Goal: Transaction & Acquisition: Purchase product/service

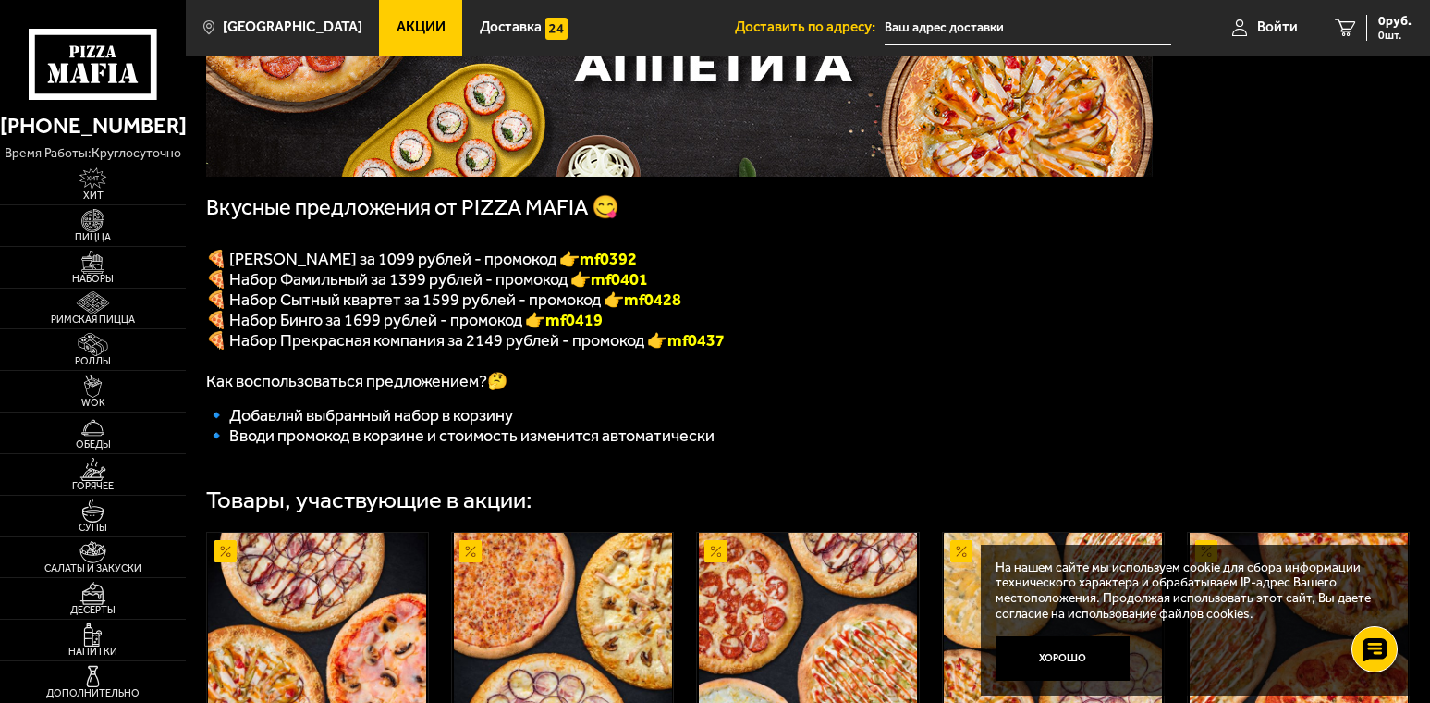
scroll to position [277, 0]
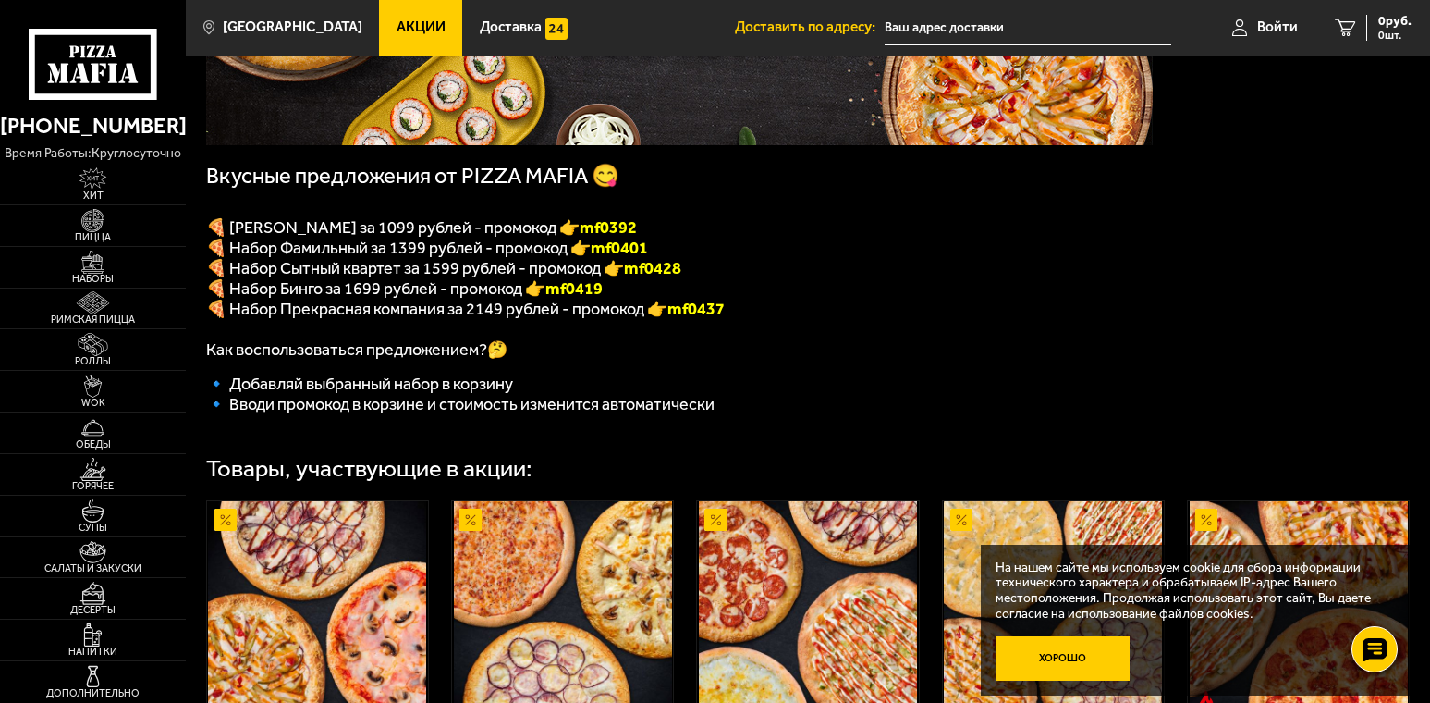
click at [1073, 657] on button "Хорошо" at bounding box center [1063, 658] width 134 height 44
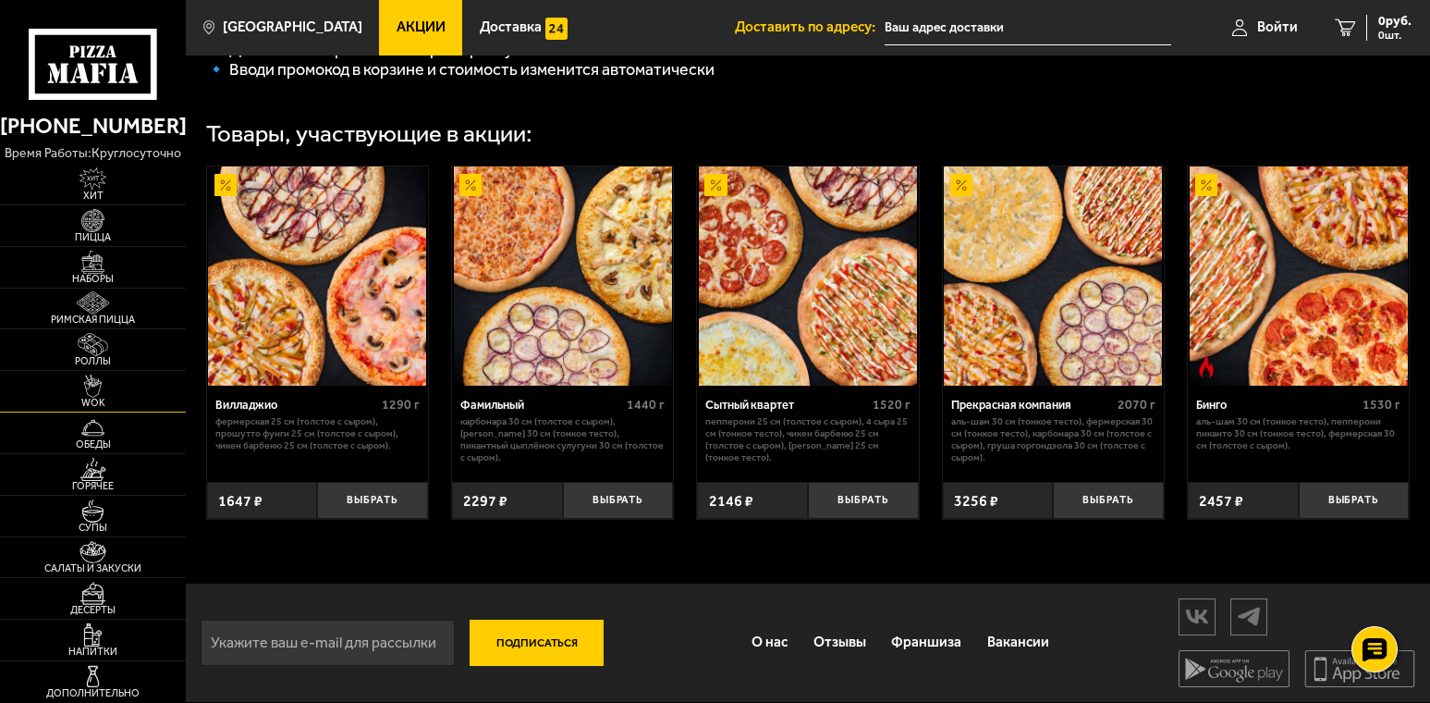
scroll to position [630, 0]
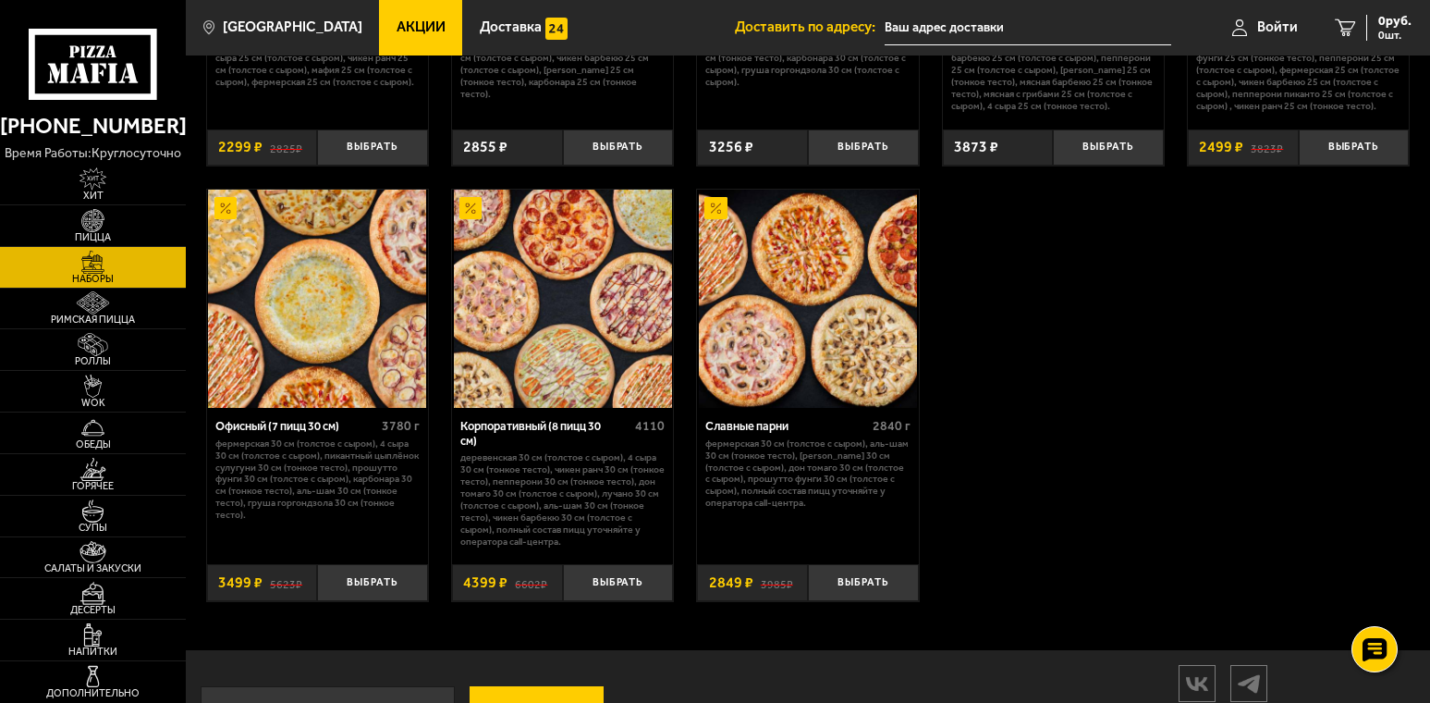
scroll to position [2312, 0]
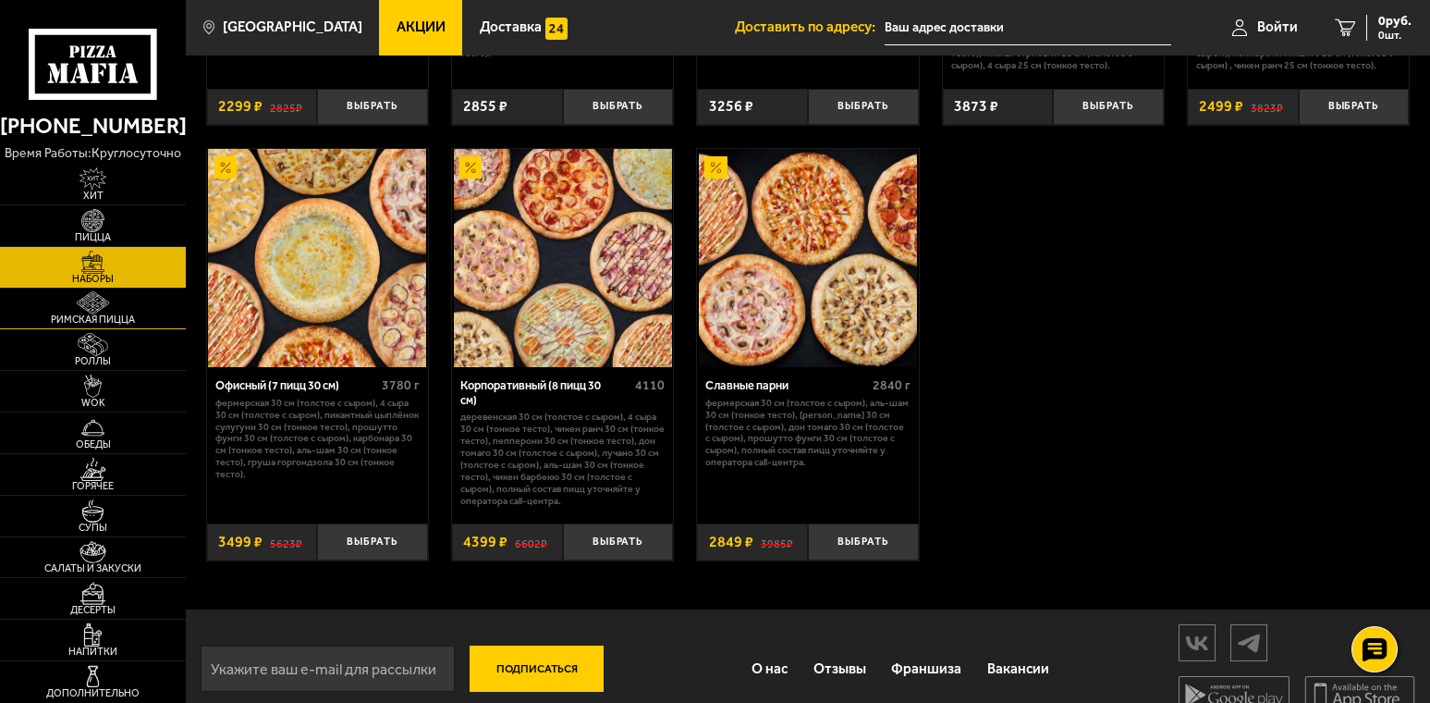
click at [100, 321] on span "Римская пицца" at bounding box center [93, 319] width 186 height 10
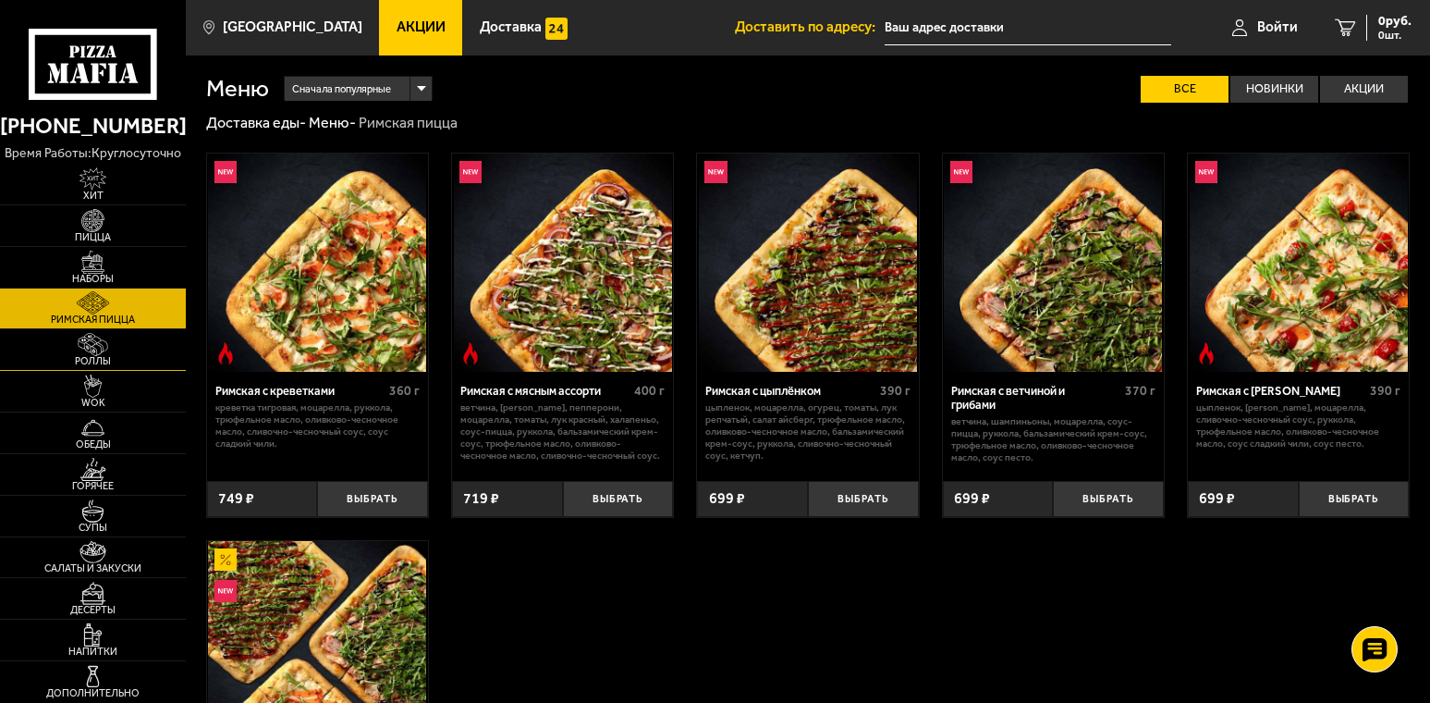
click at [99, 352] on img at bounding box center [93, 344] width 57 height 23
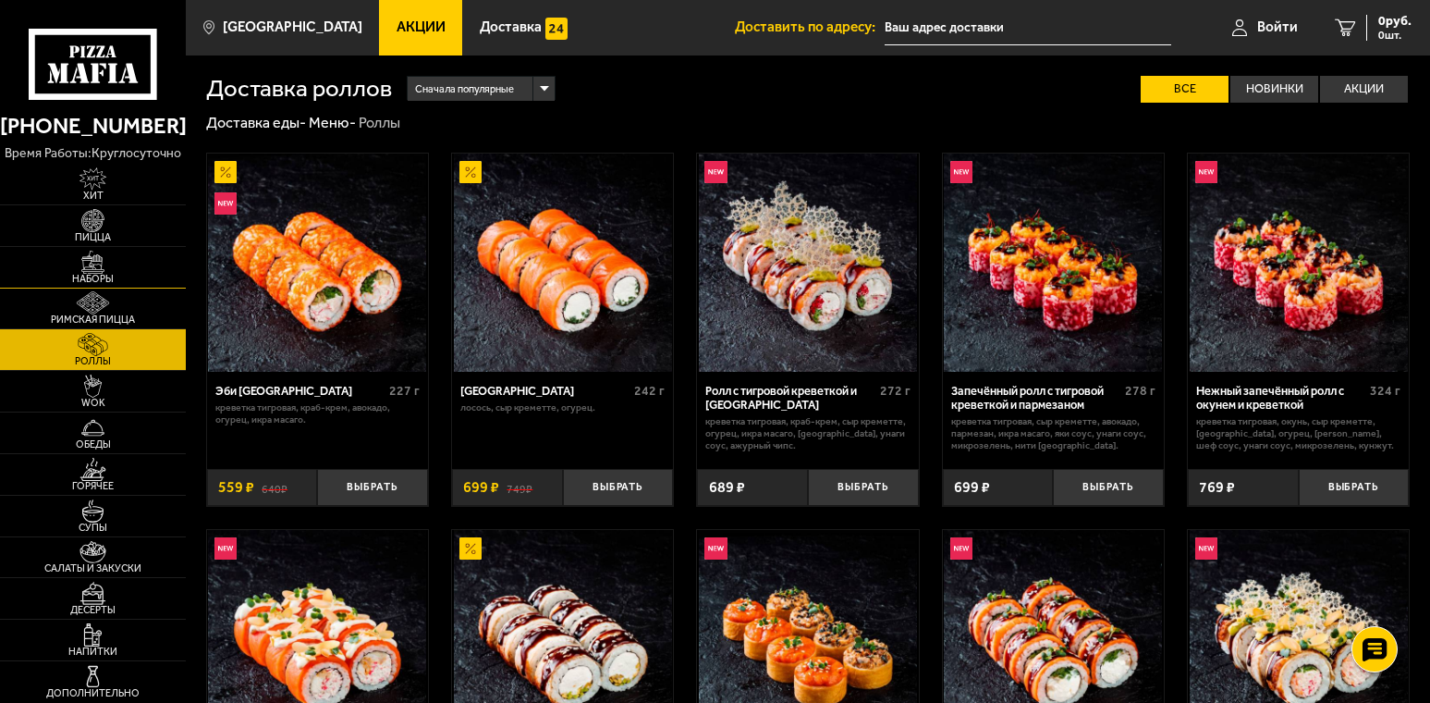
click at [116, 269] on img at bounding box center [93, 262] width 57 height 23
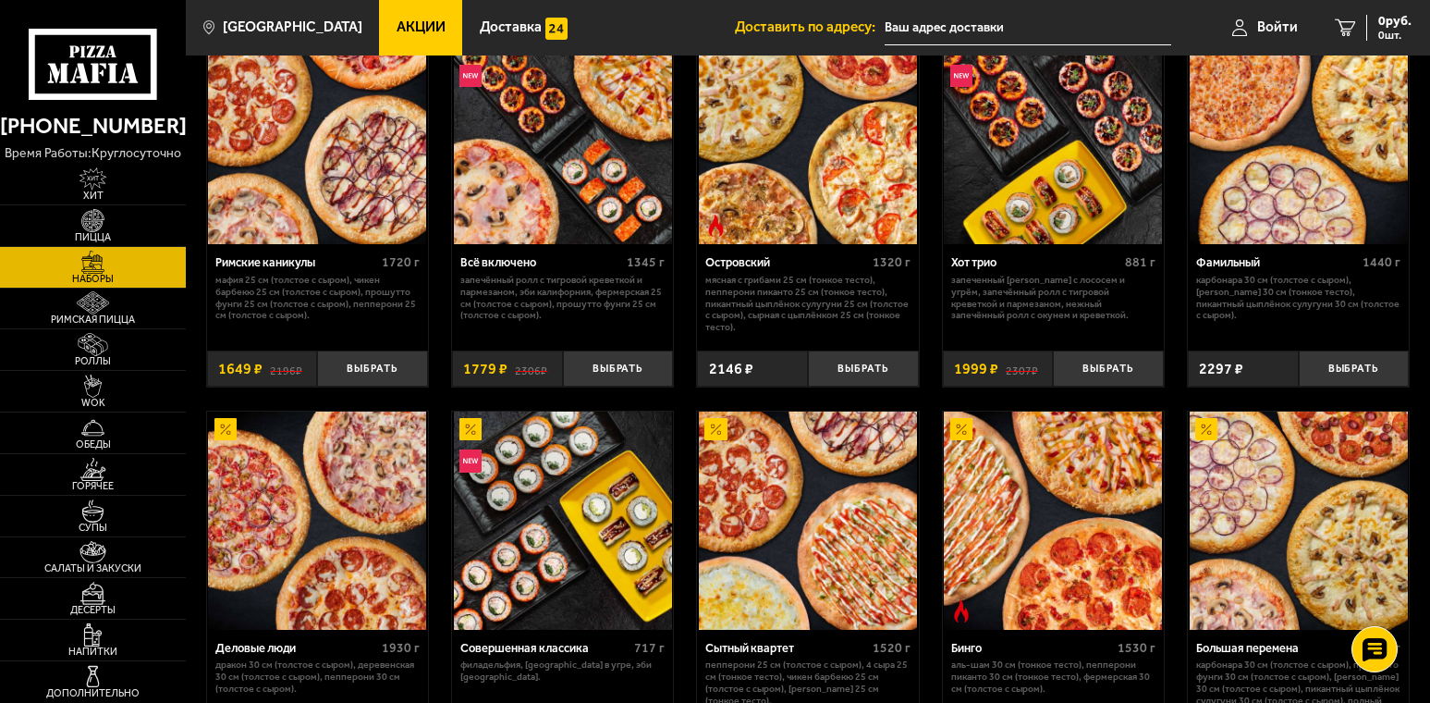
scroll to position [1387, 0]
